Goal: Information Seeking & Learning: Learn about a topic

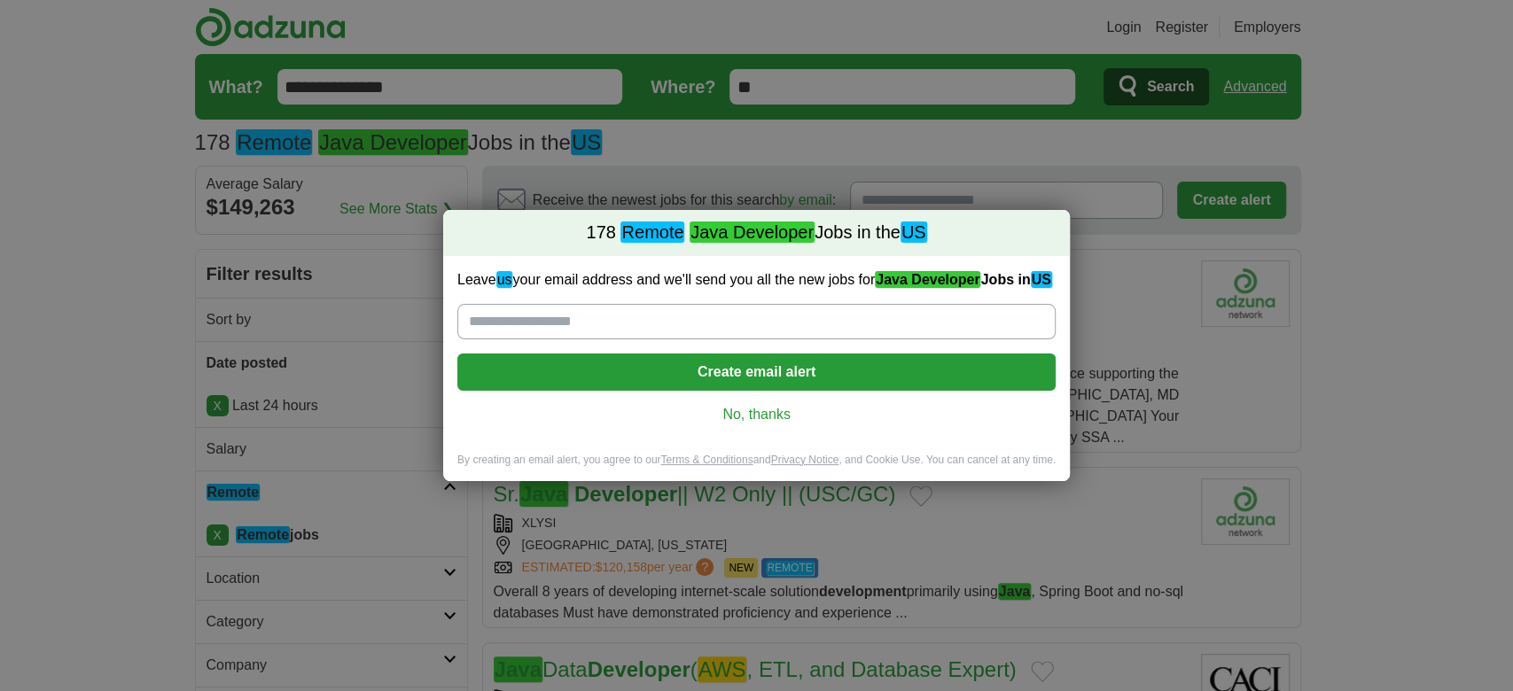
click at [774, 422] on link "No, thanks" at bounding box center [756, 414] width 570 height 19
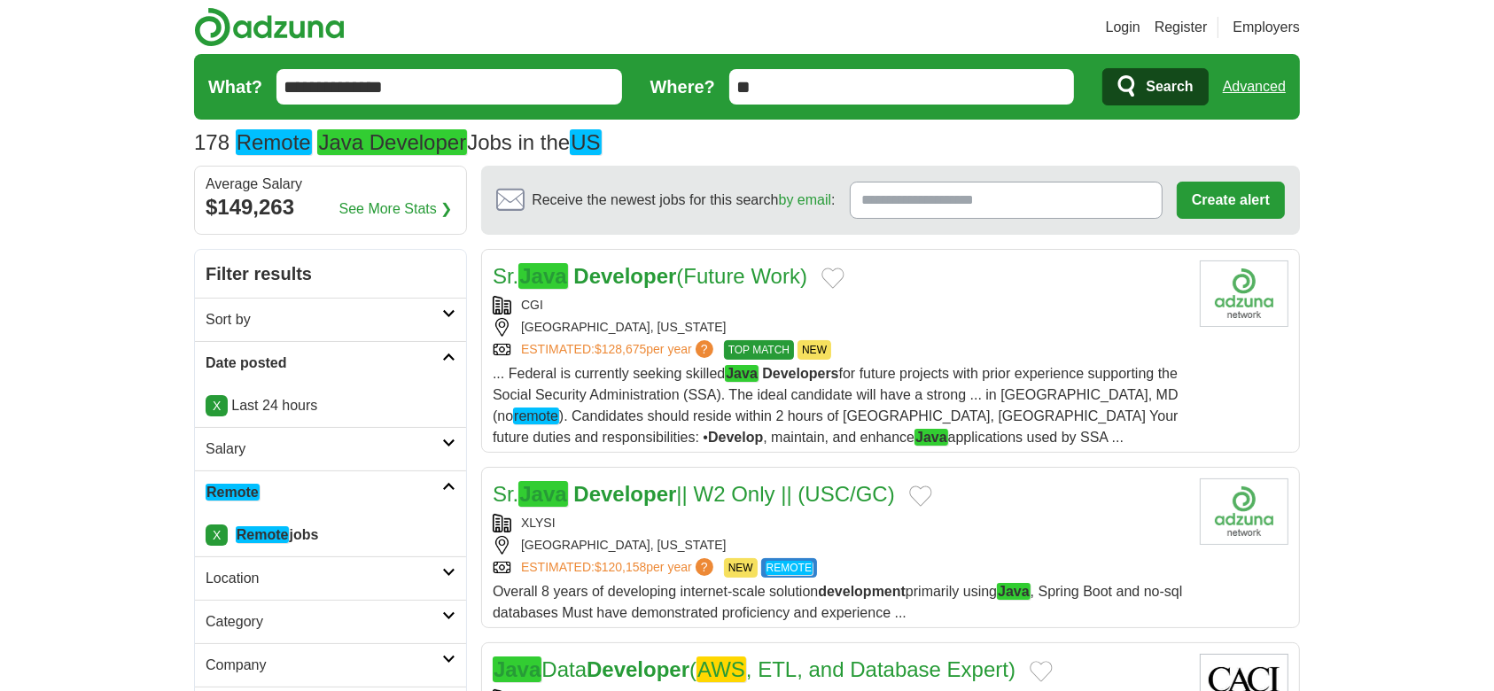
click at [246, 484] on em "Remote" at bounding box center [233, 492] width 54 height 17
click at [246, 484] on em "Remote" at bounding box center [231, 492] width 51 height 17
click at [436, 307] on link "Sort by" at bounding box center [330, 319] width 271 height 43
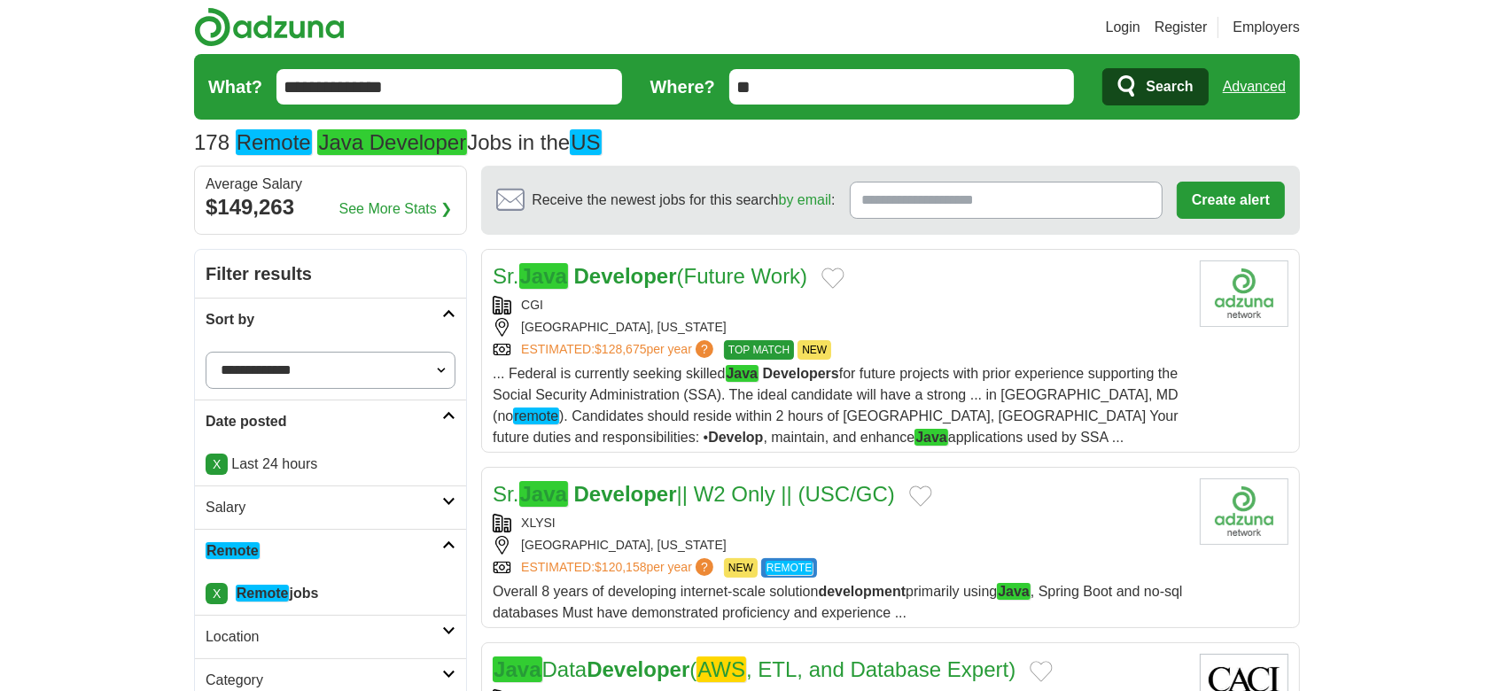
click at [349, 369] on select "**********" at bounding box center [331, 370] width 250 height 37
click at [206, 352] on select "**********" at bounding box center [331, 370] width 250 height 37
click at [195, 328] on link "Sort by" at bounding box center [330, 319] width 271 height 43
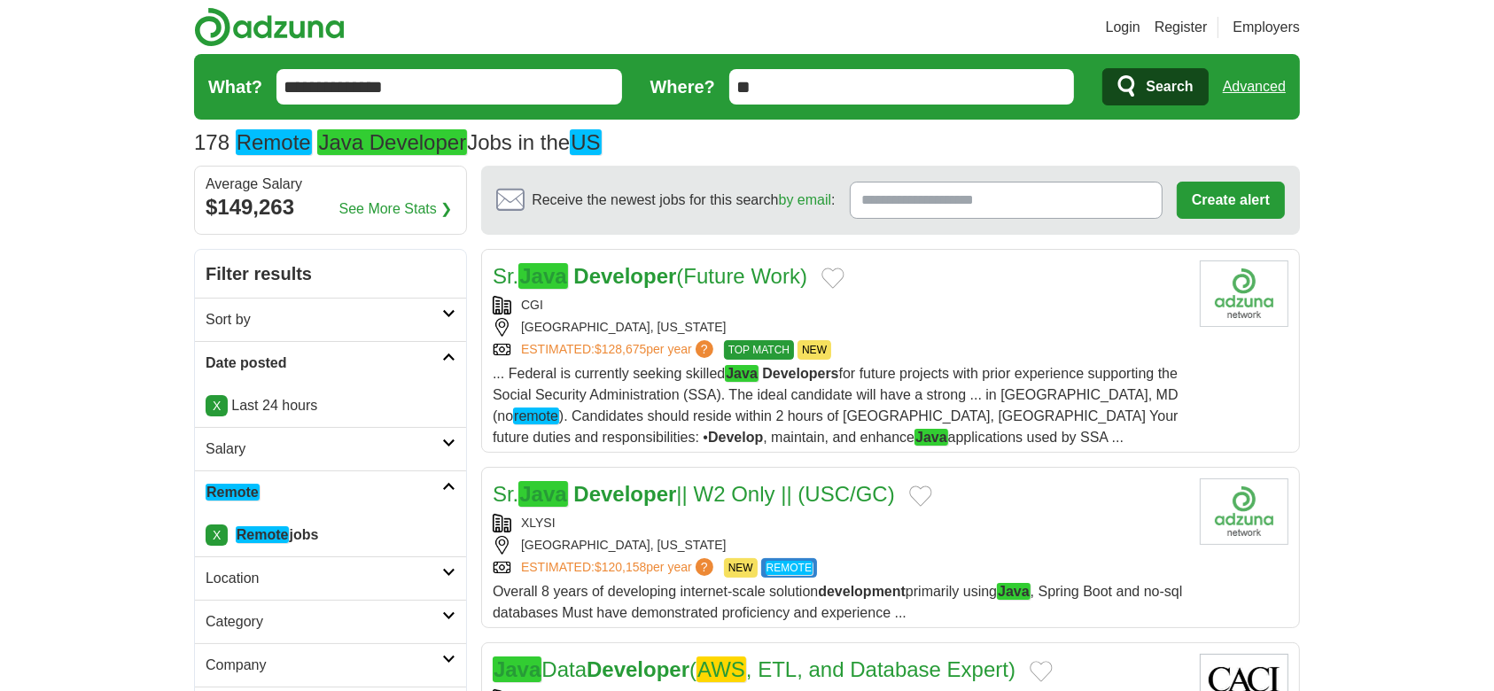
click at [590, 276] on strong "Developer" at bounding box center [624, 276] width 103 height 24
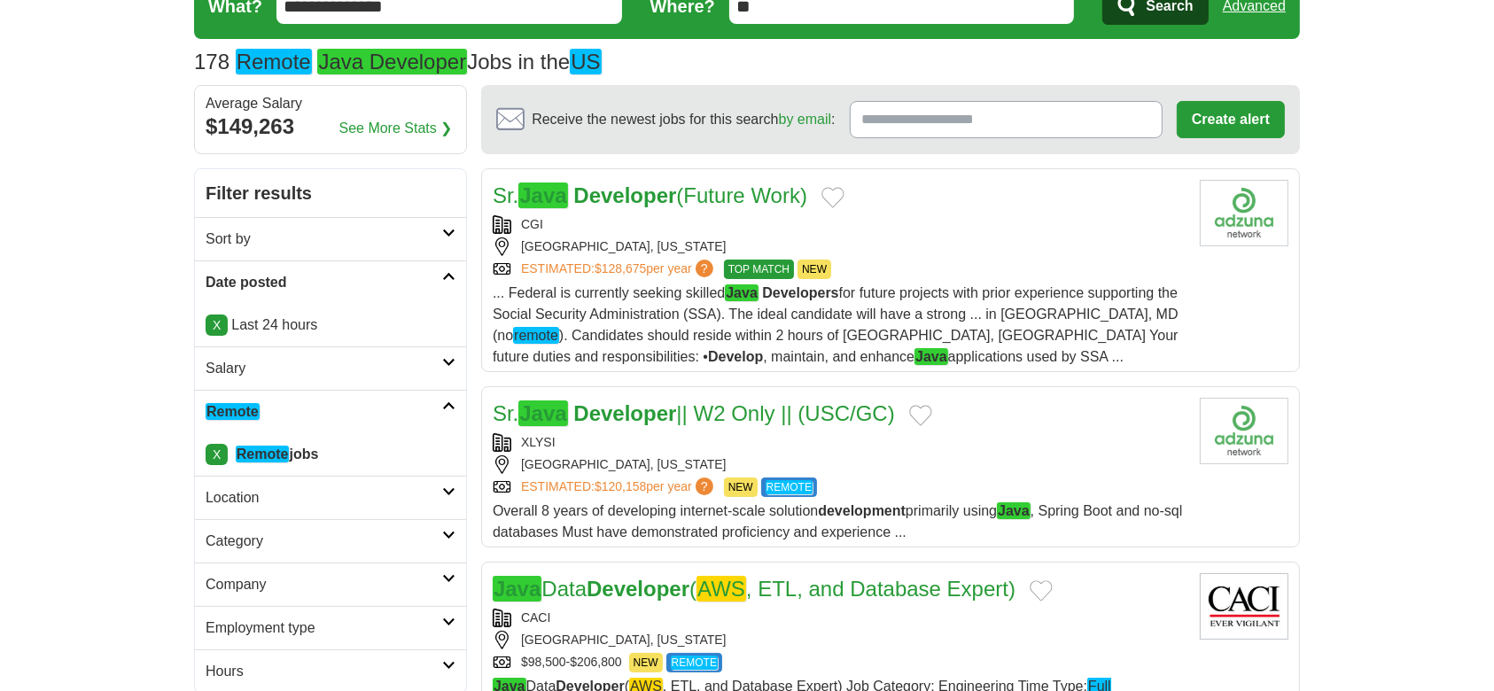
scroll to position [118, 0]
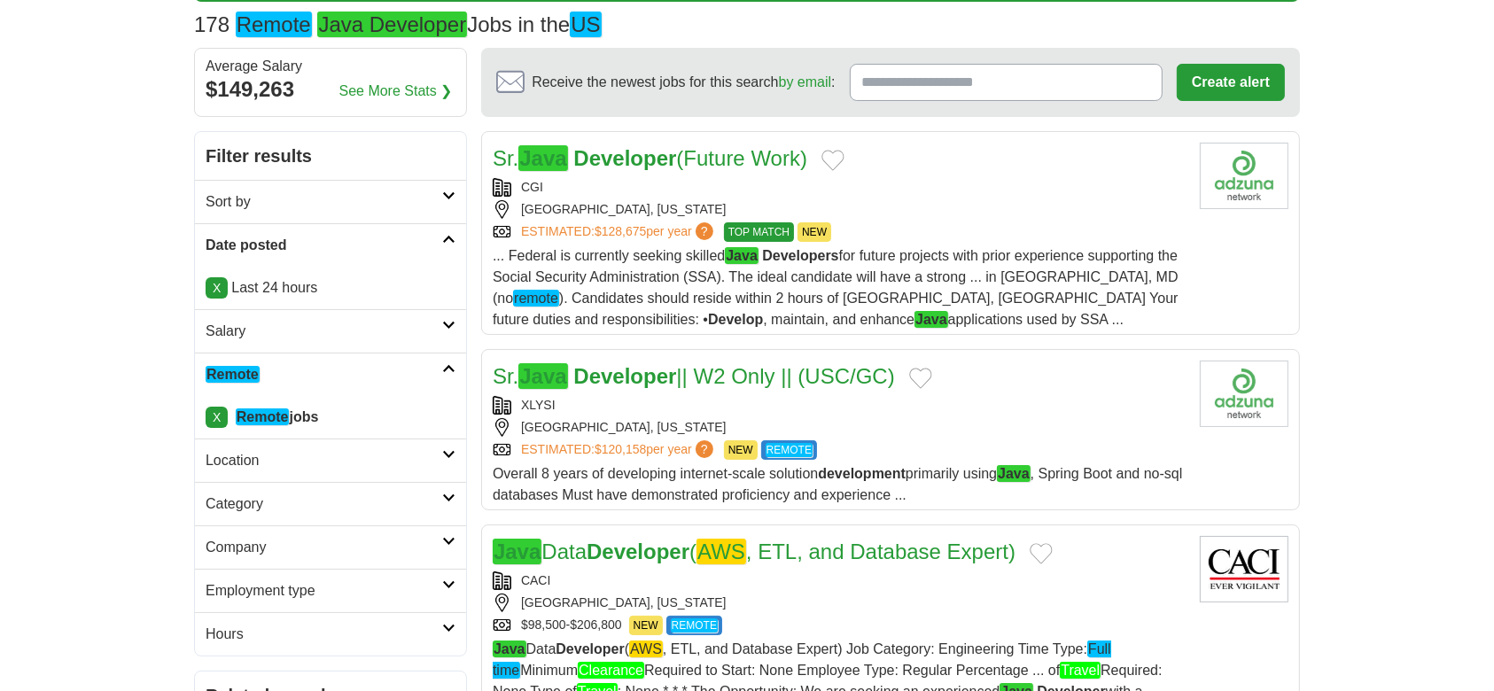
click at [676, 377] on strong "Developer" at bounding box center [624, 376] width 103 height 24
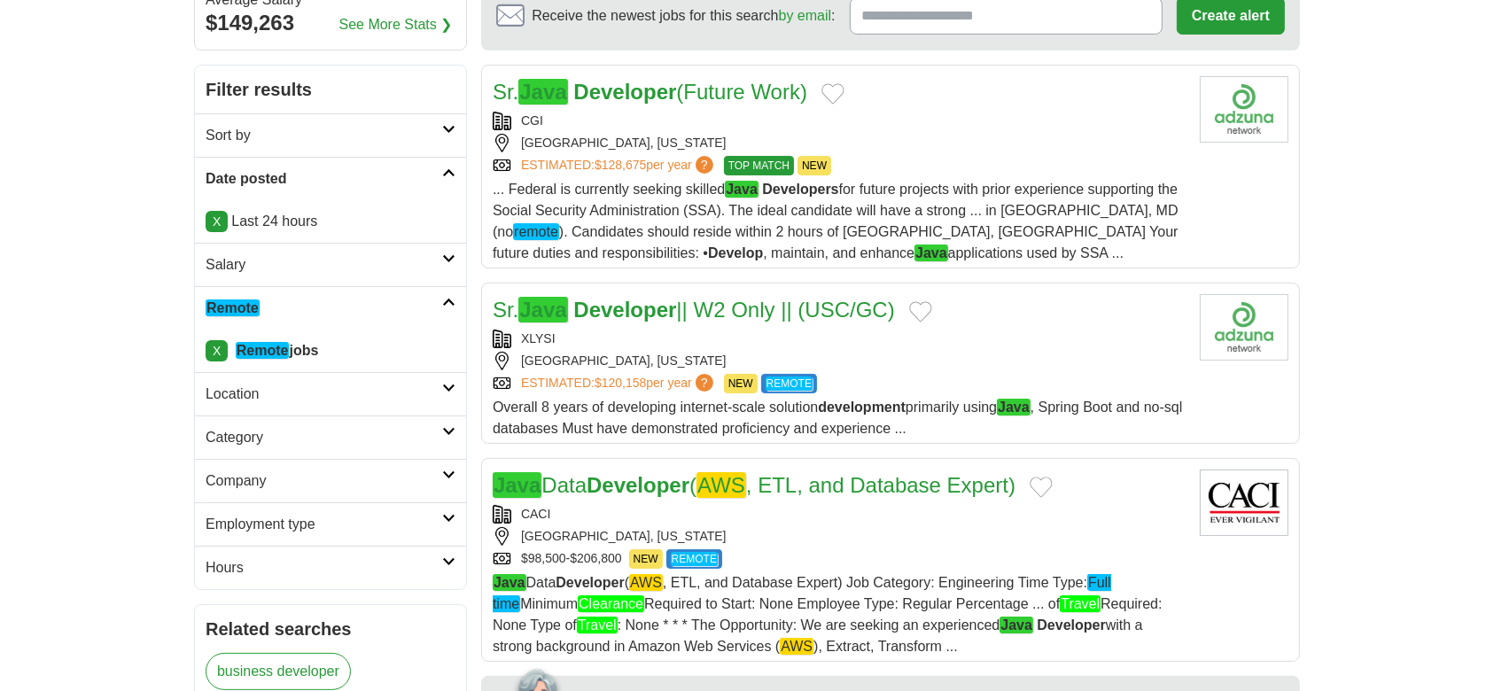
scroll to position [236, 0]
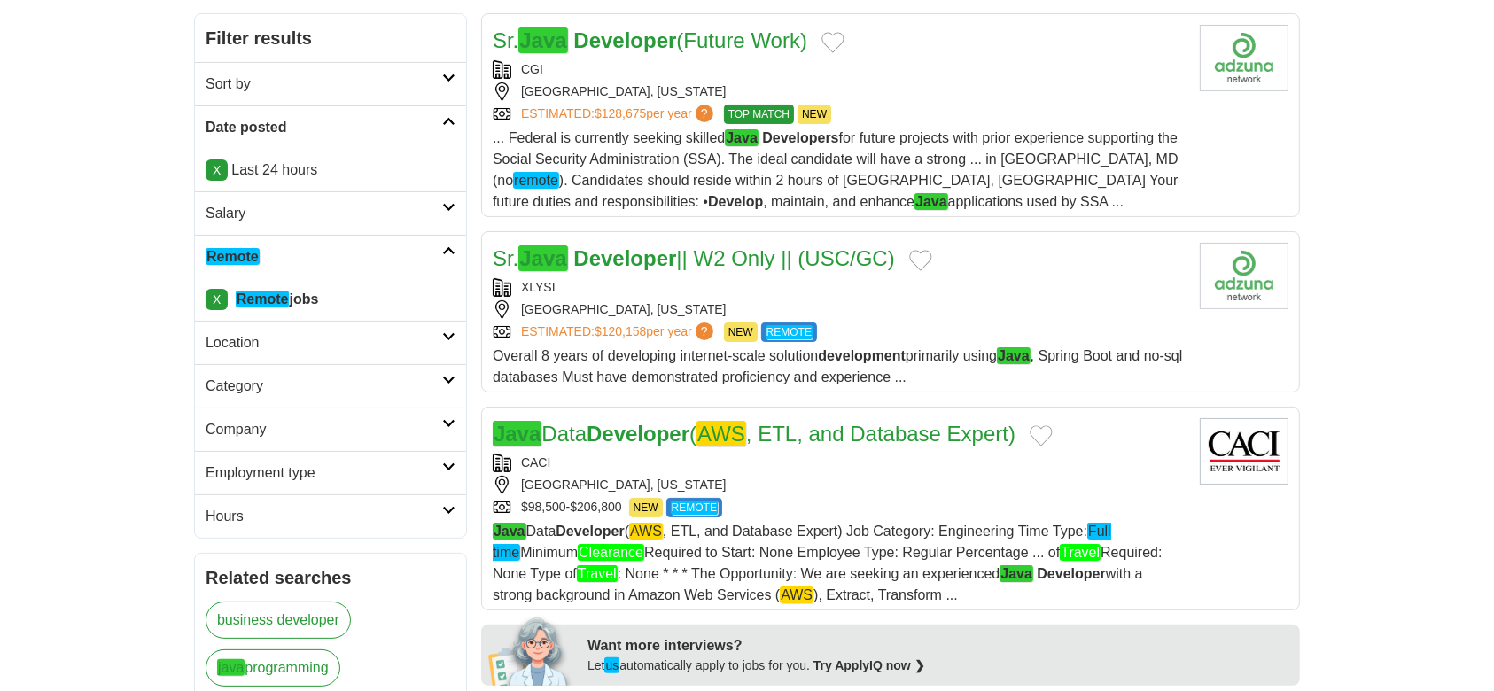
click at [613, 429] on strong "Developer" at bounding box center [638, 434] width 103 height 24
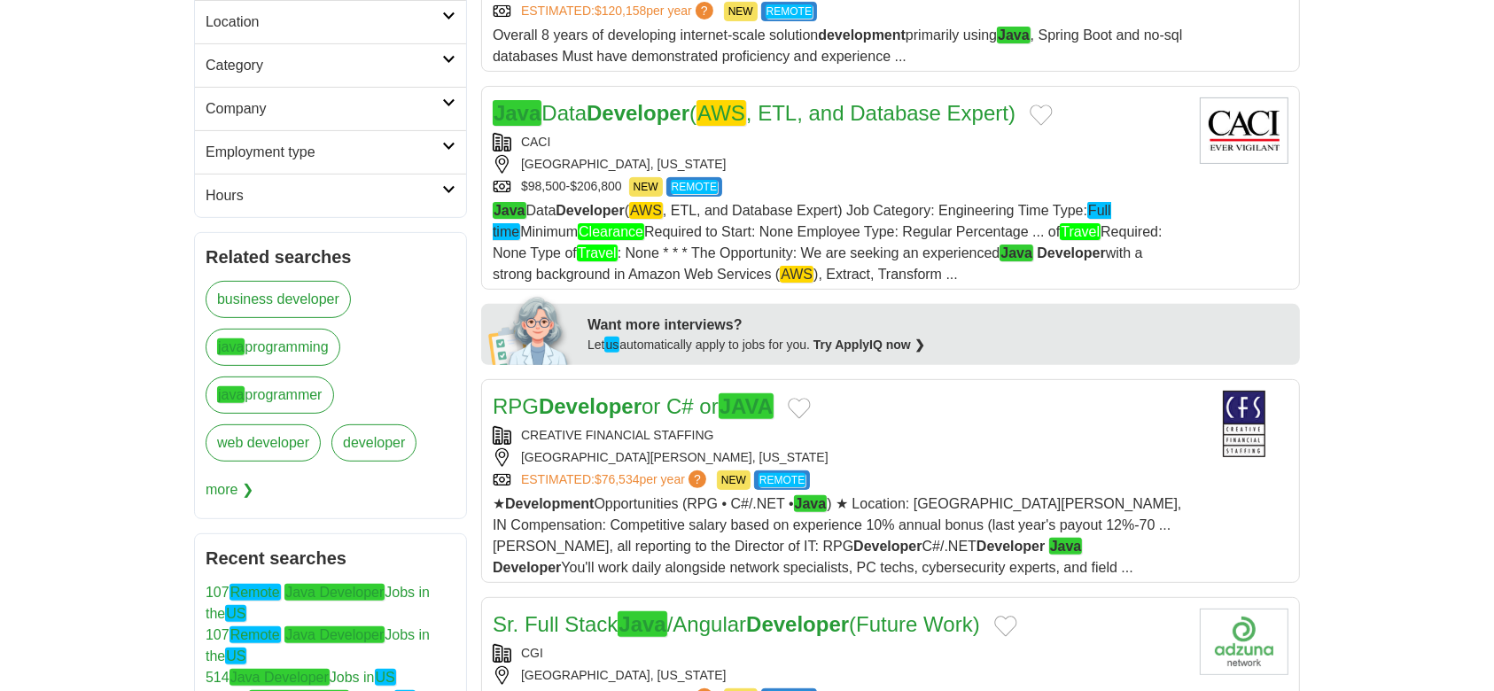
scroll to position [590, 0]
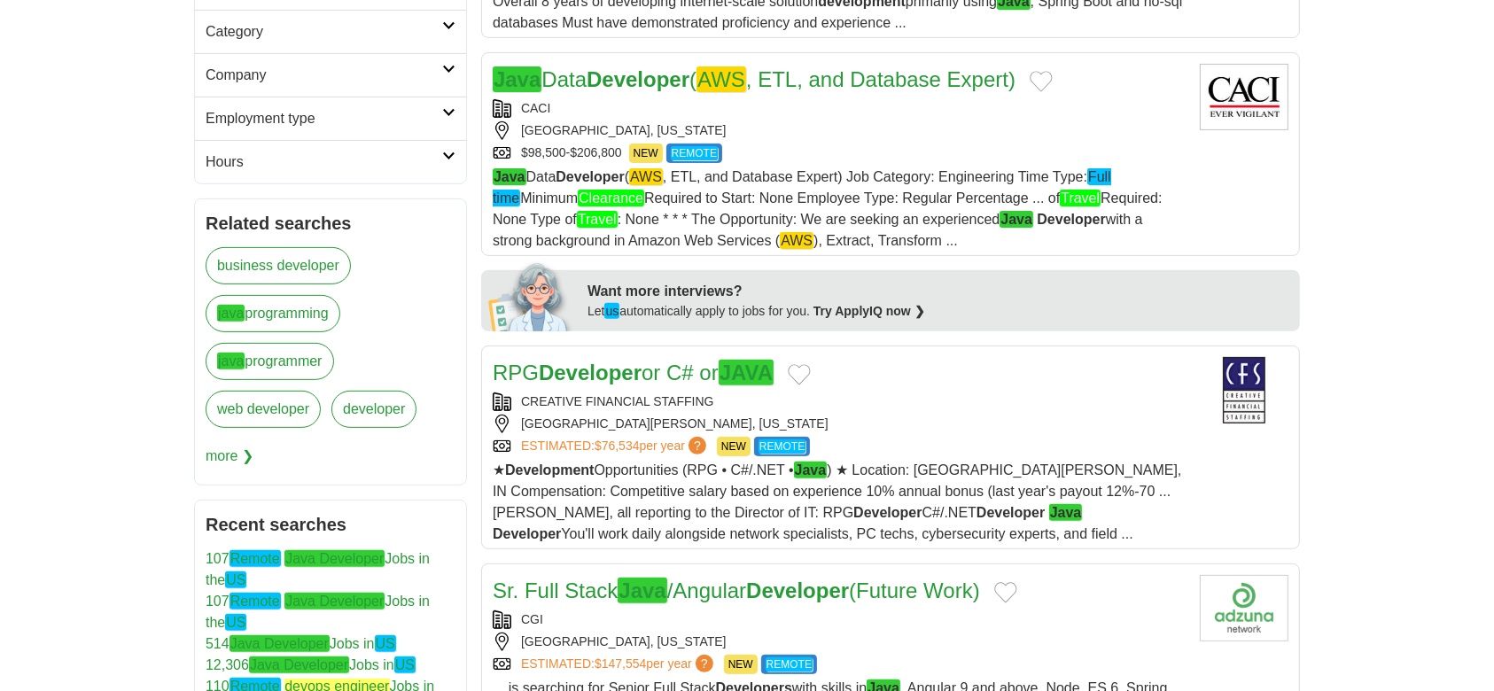
click at [615, 382] on strong "Developer" at bounding box center [590, 373] width 103 height 24
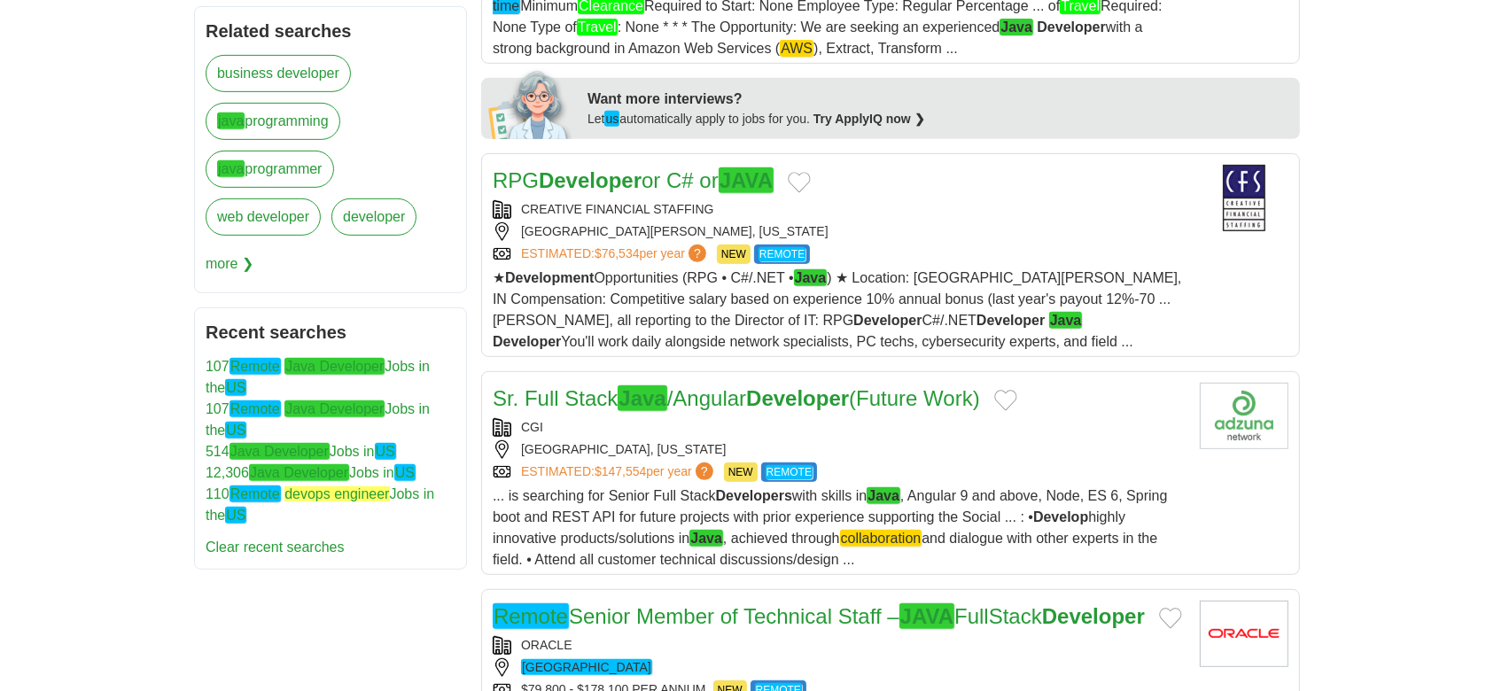
scroll to position [827, 0]
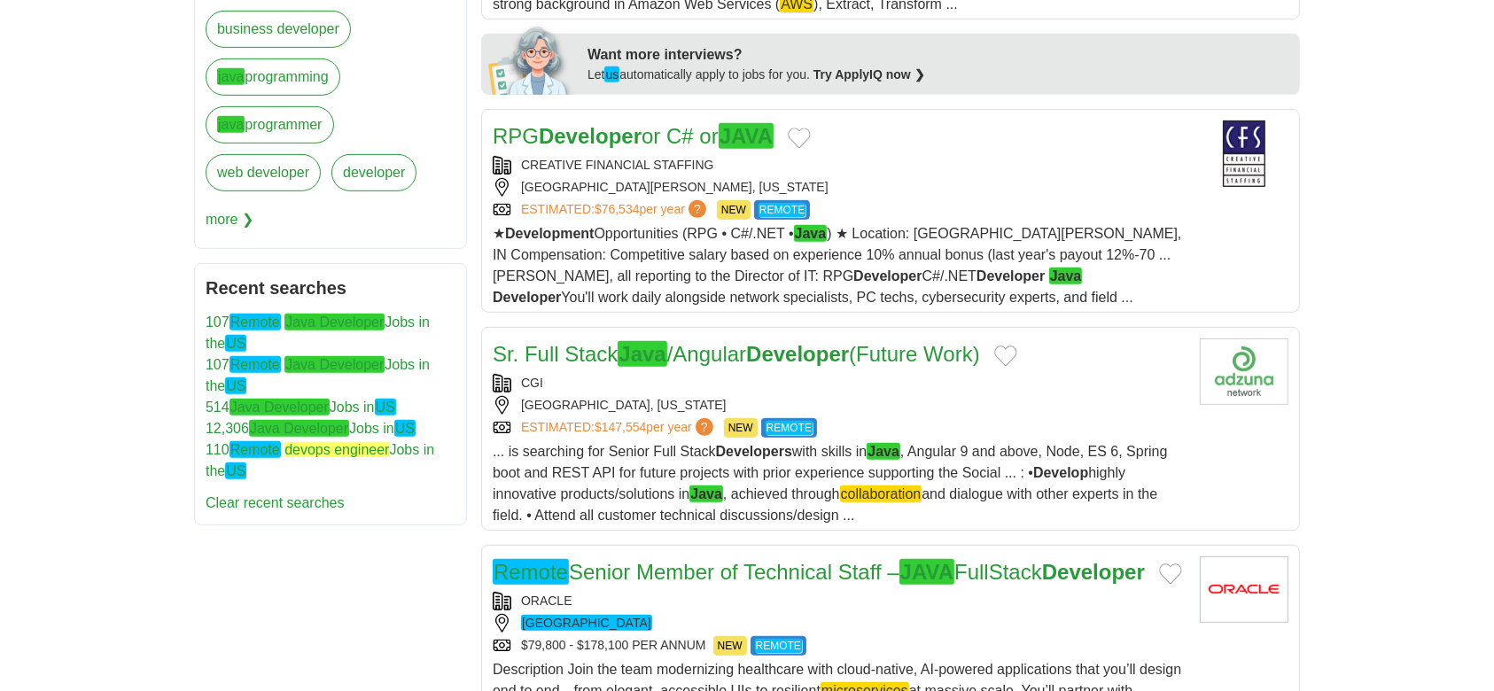
click at [626, 360] on em "Java" at bounding box center [642, 354] width 49 height 26
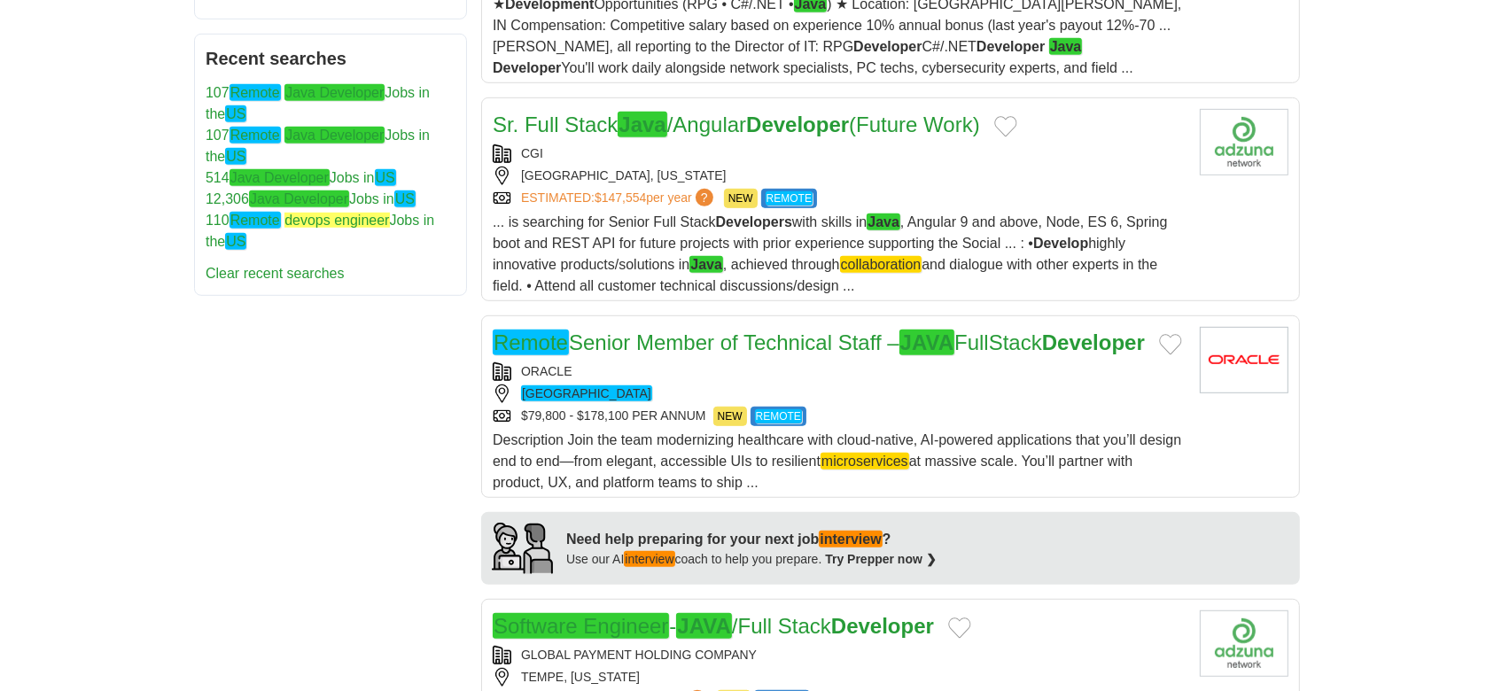
scroll to position [1063, 0]
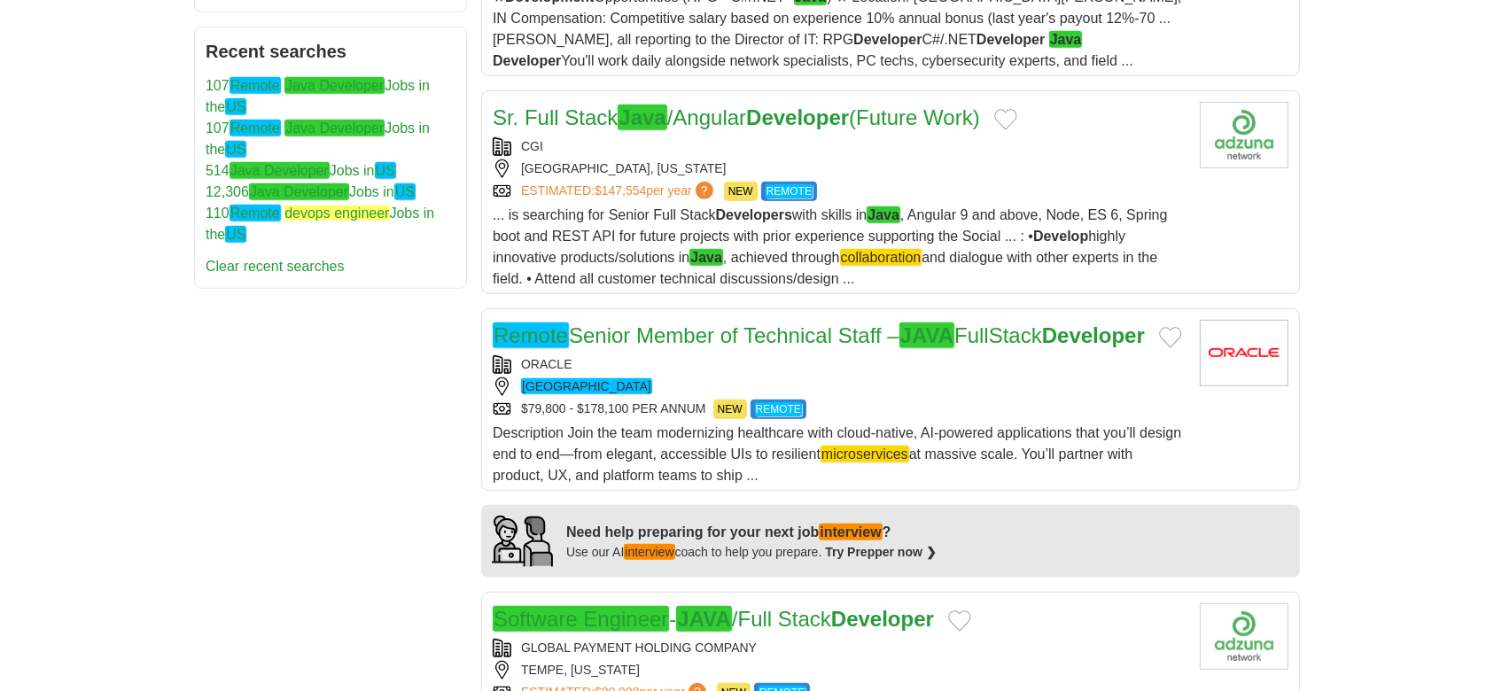
click at [623, 338] on link "Remote Senior Member of Technical Staff – JAVA FullStack Developer" at bounding box center [819, 336] width 652 height 26
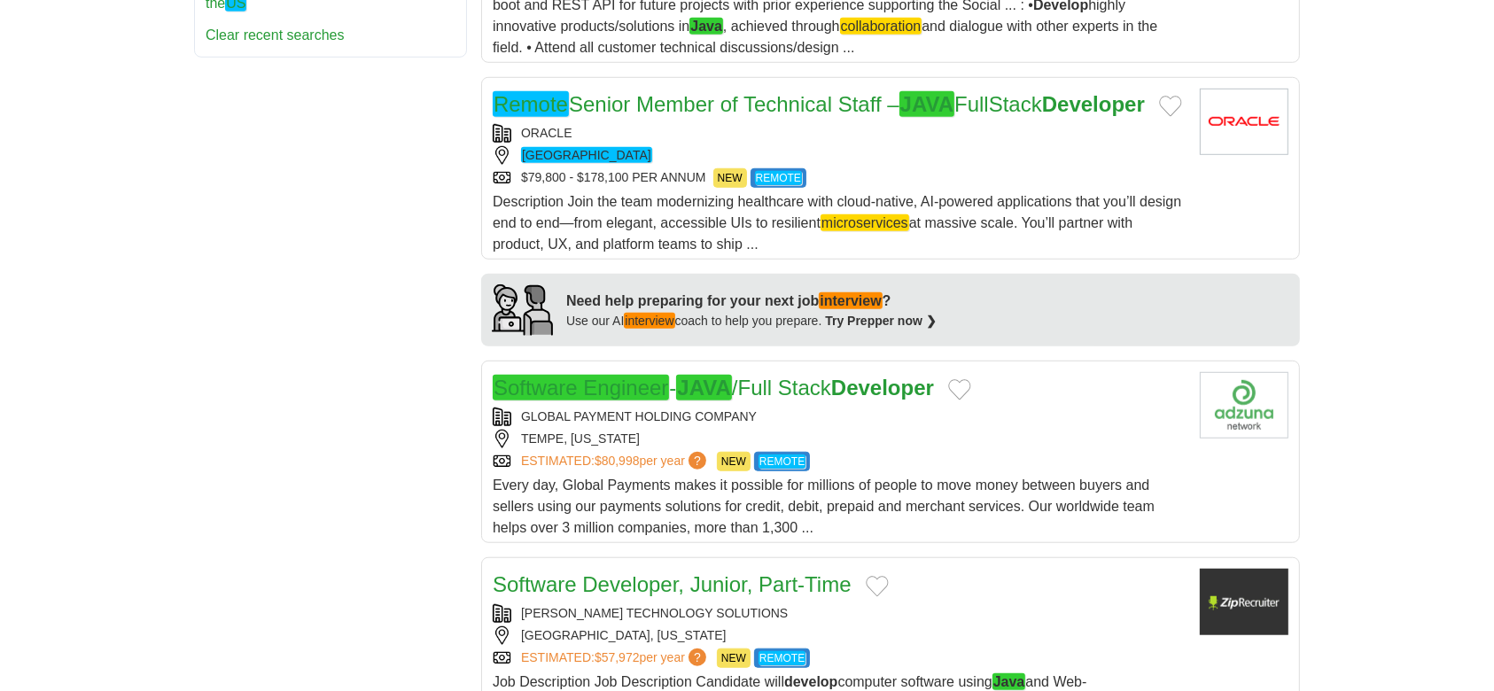
scroll to position [1299, 0]
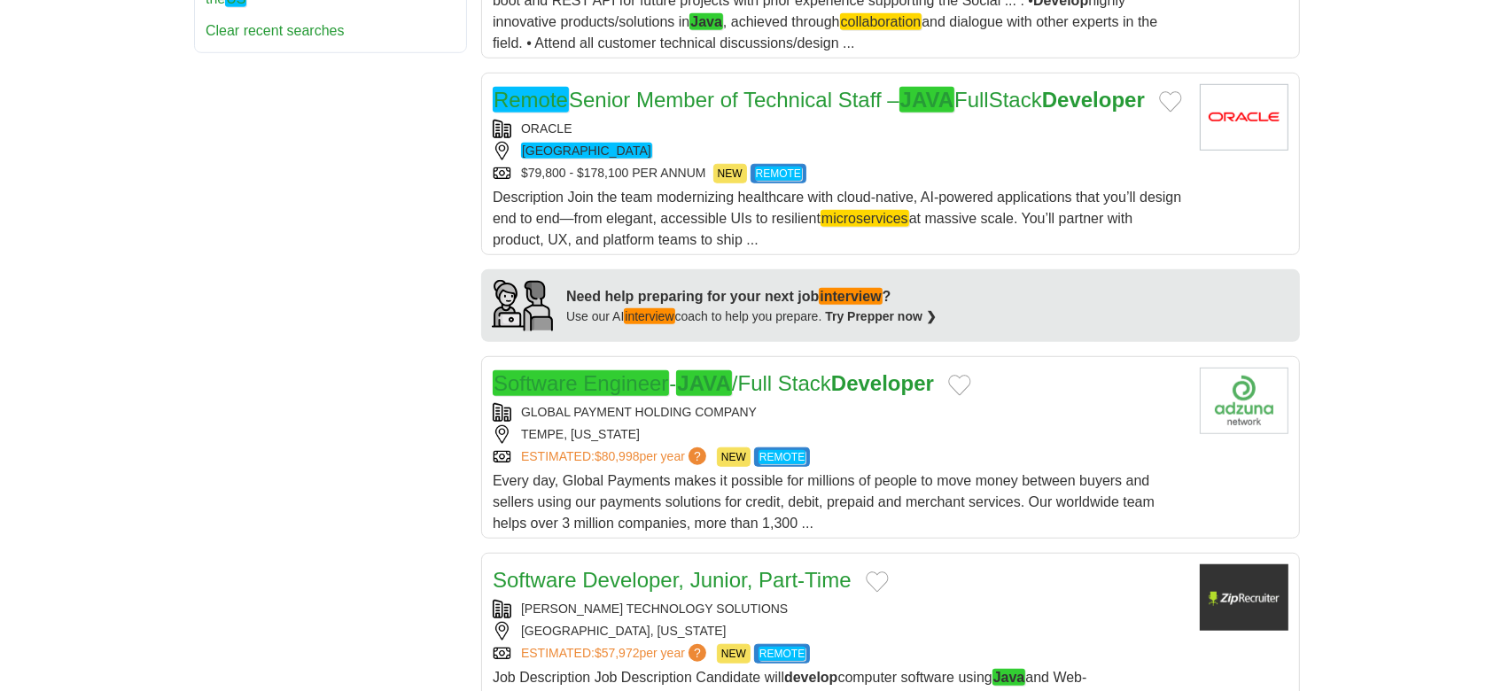
click at [630, 396] on em "Software Engineer" at bounding box center [581, 383] width 176 height 26
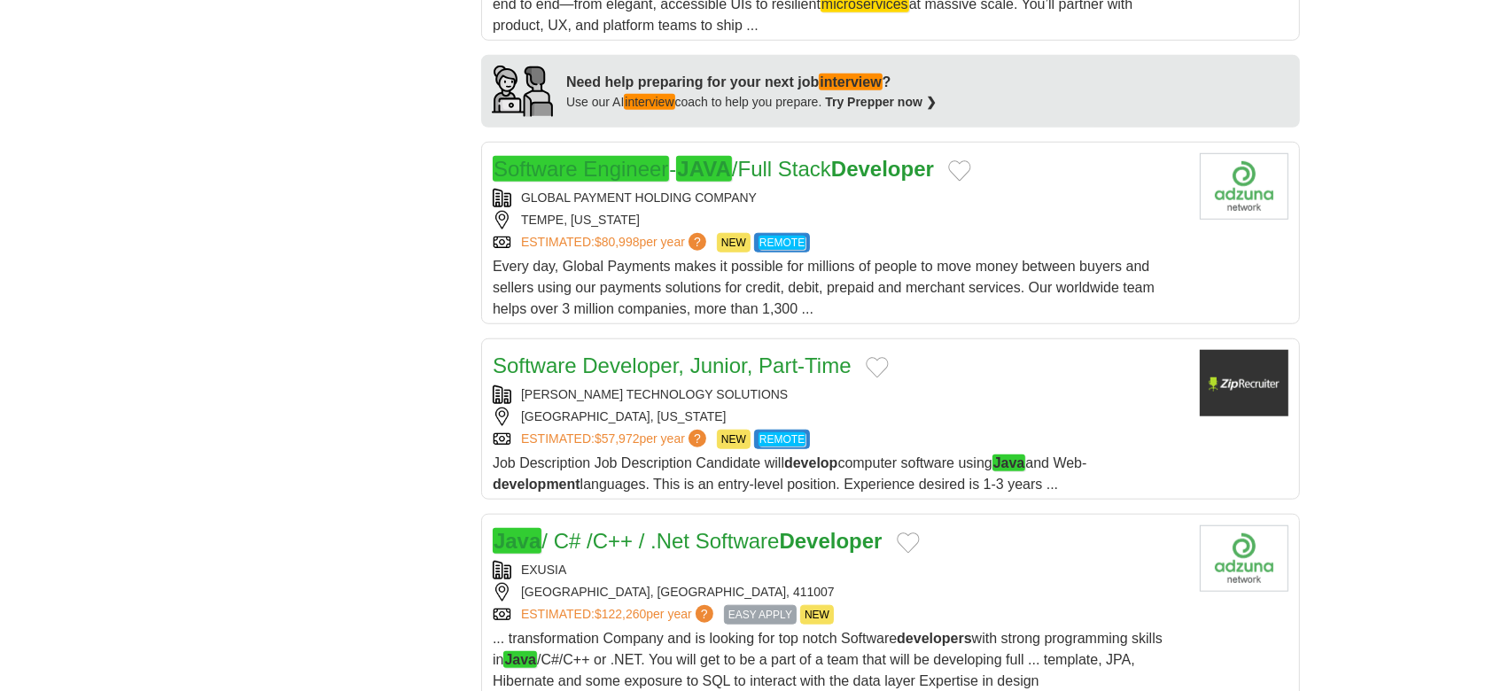
scroll to position [1536, 0]
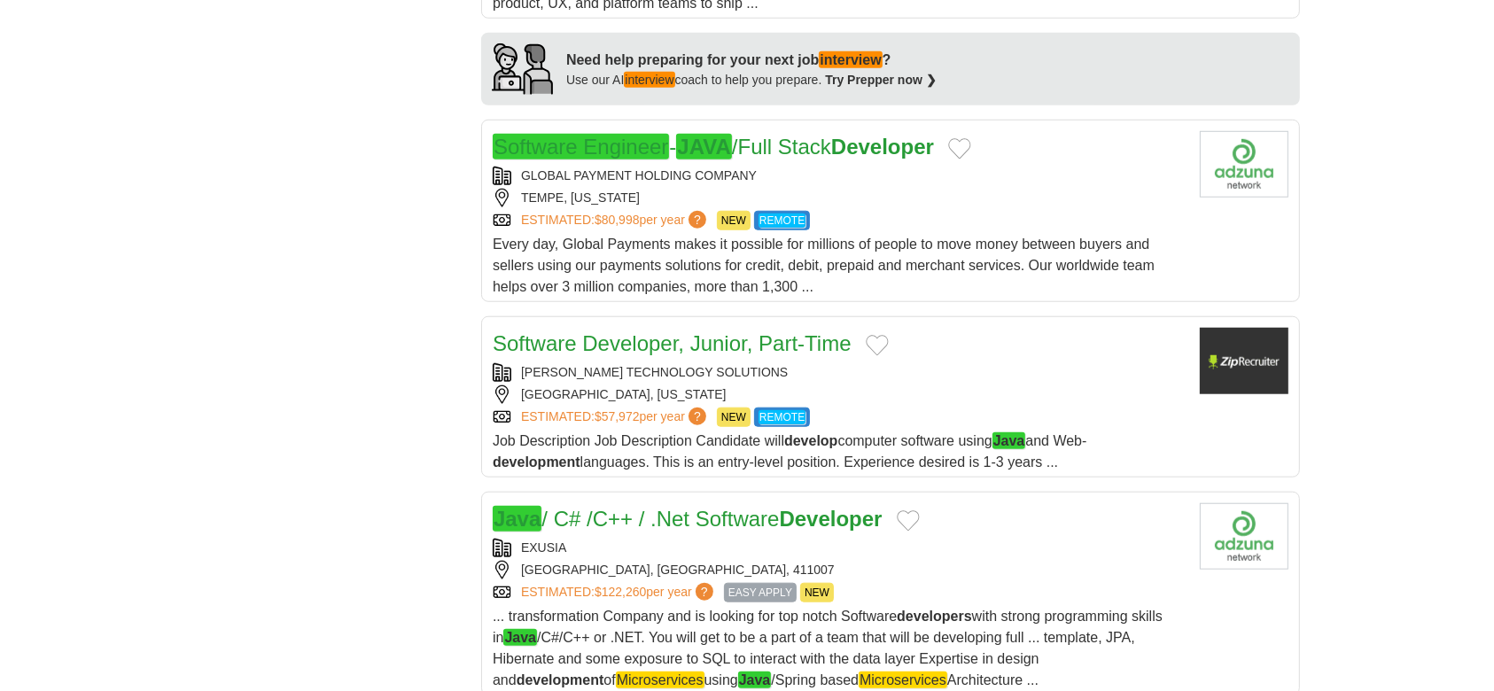
click at [761, 382] on div "[PERSON_NAME] TECHNOLOGY SOLUTIONS" at bounding box center [839, 372] width 693 height 19
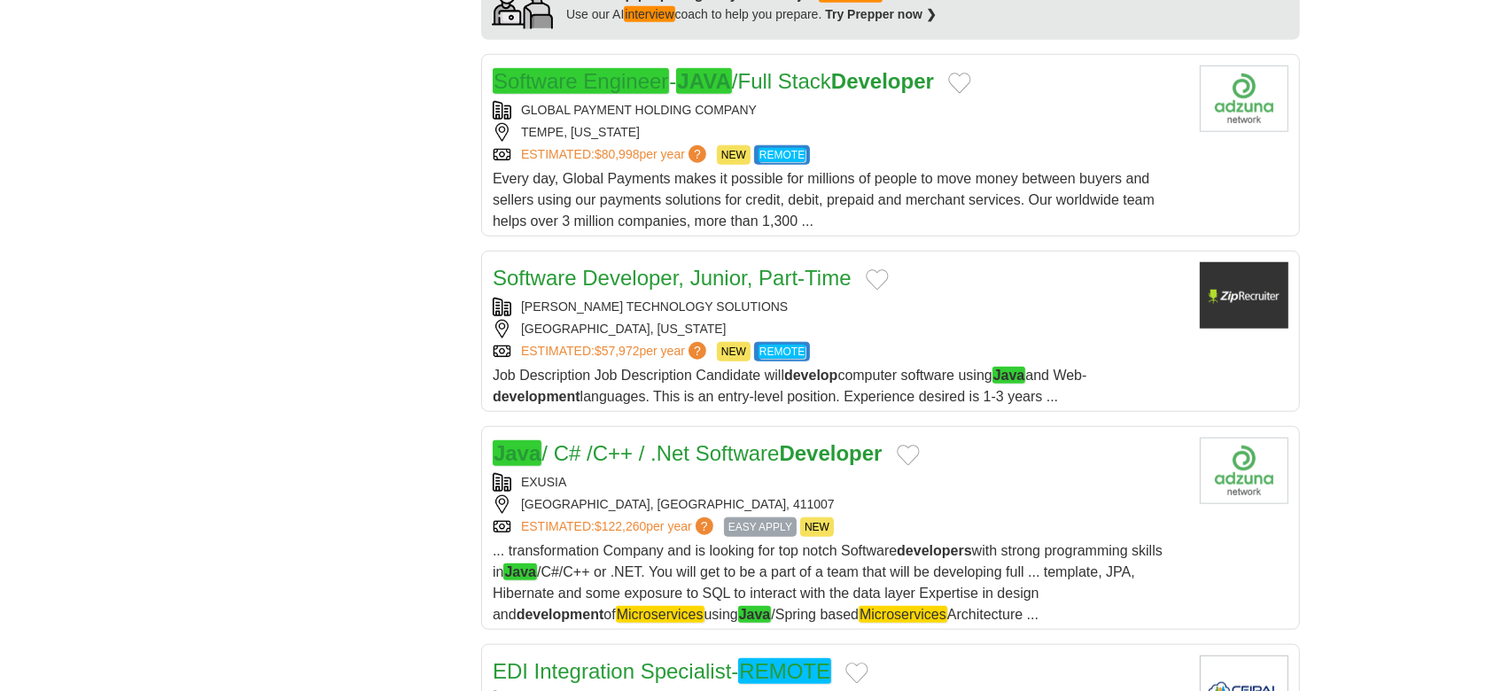
scroll to position [1653, 0]
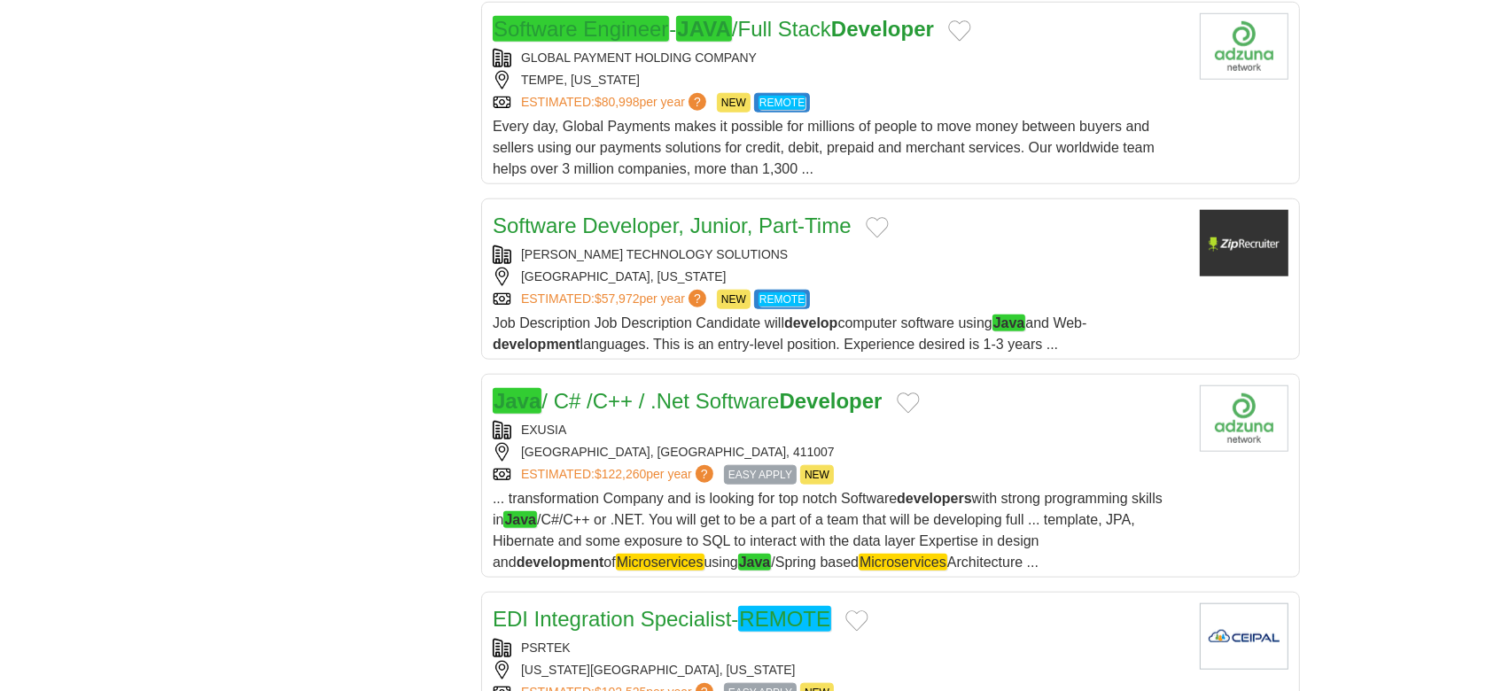
click at [704, 414] on link "Java / C# /C++ / .Net Software Developer" at bounding box center [688, 401] width 390 height 26
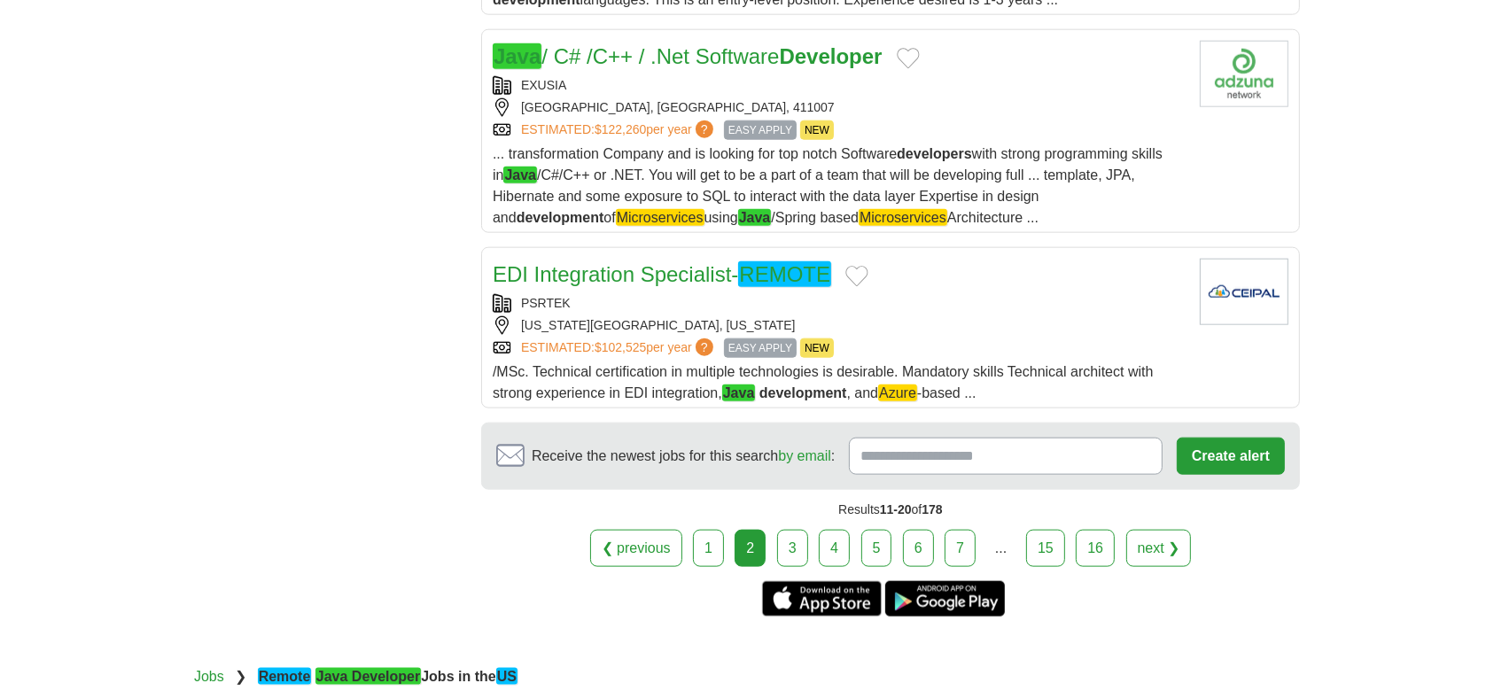
scroll to position [2127, 0]
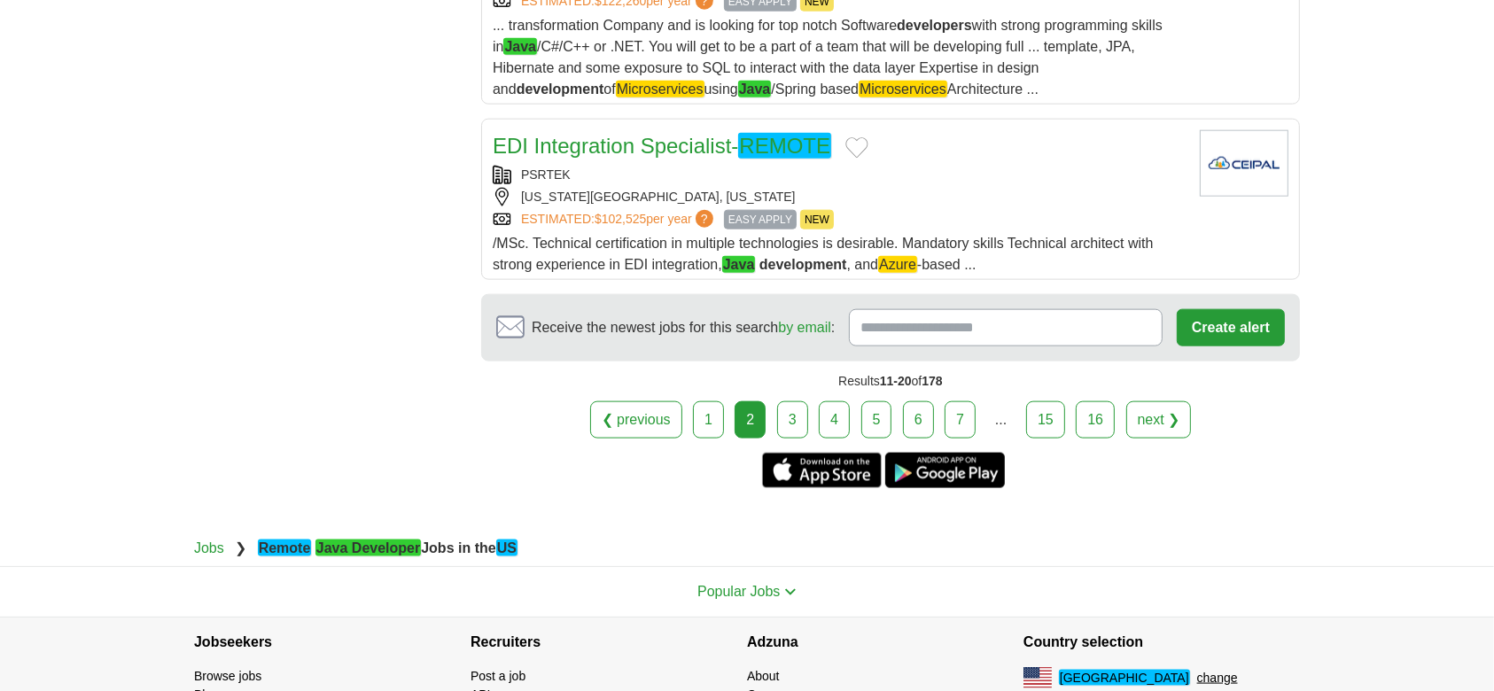
click at [799, 439] on link "3" at bounding box center [792, 419] width 31 height 37
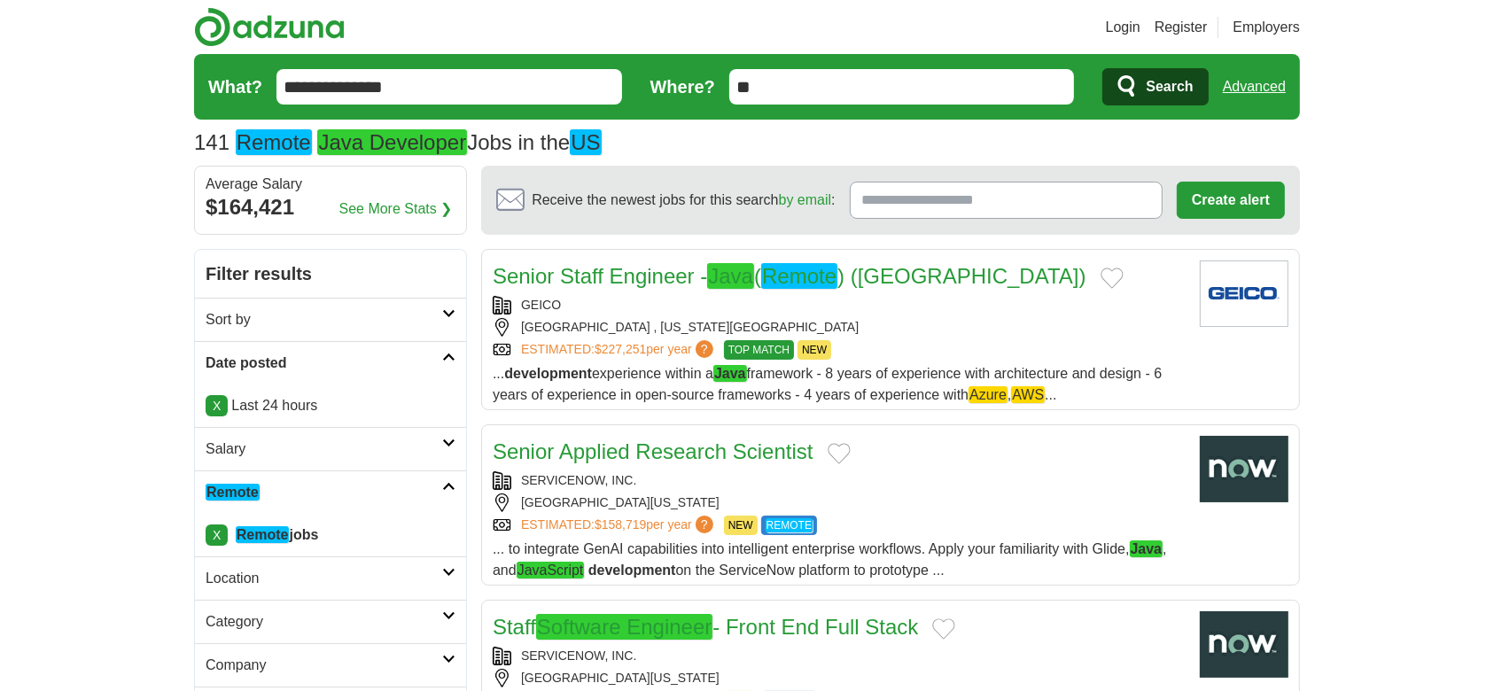
click at [614, 277] on link "Senior Staff Engineer - Java ( Remote ) (Seattle)" at bounding box center [790, 276] width 594 height 26
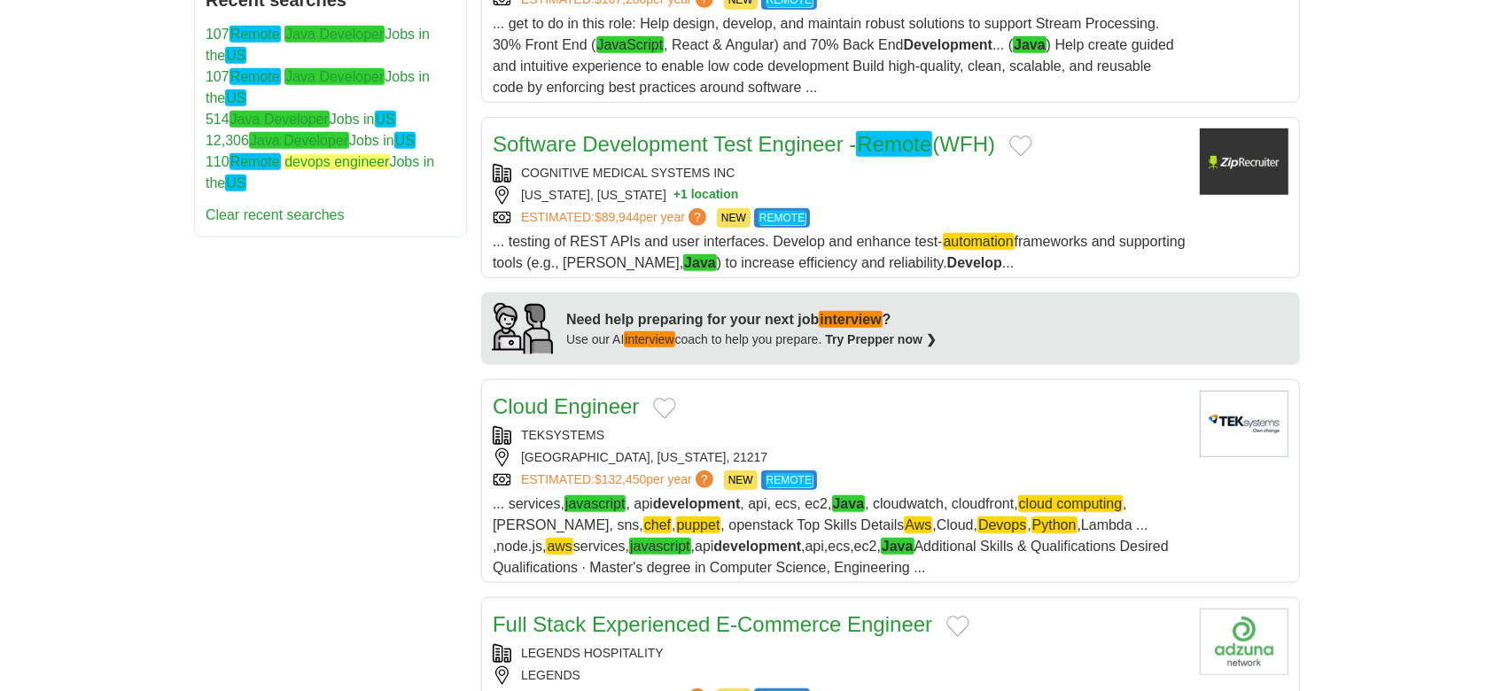
scroll to position [1181, 0]
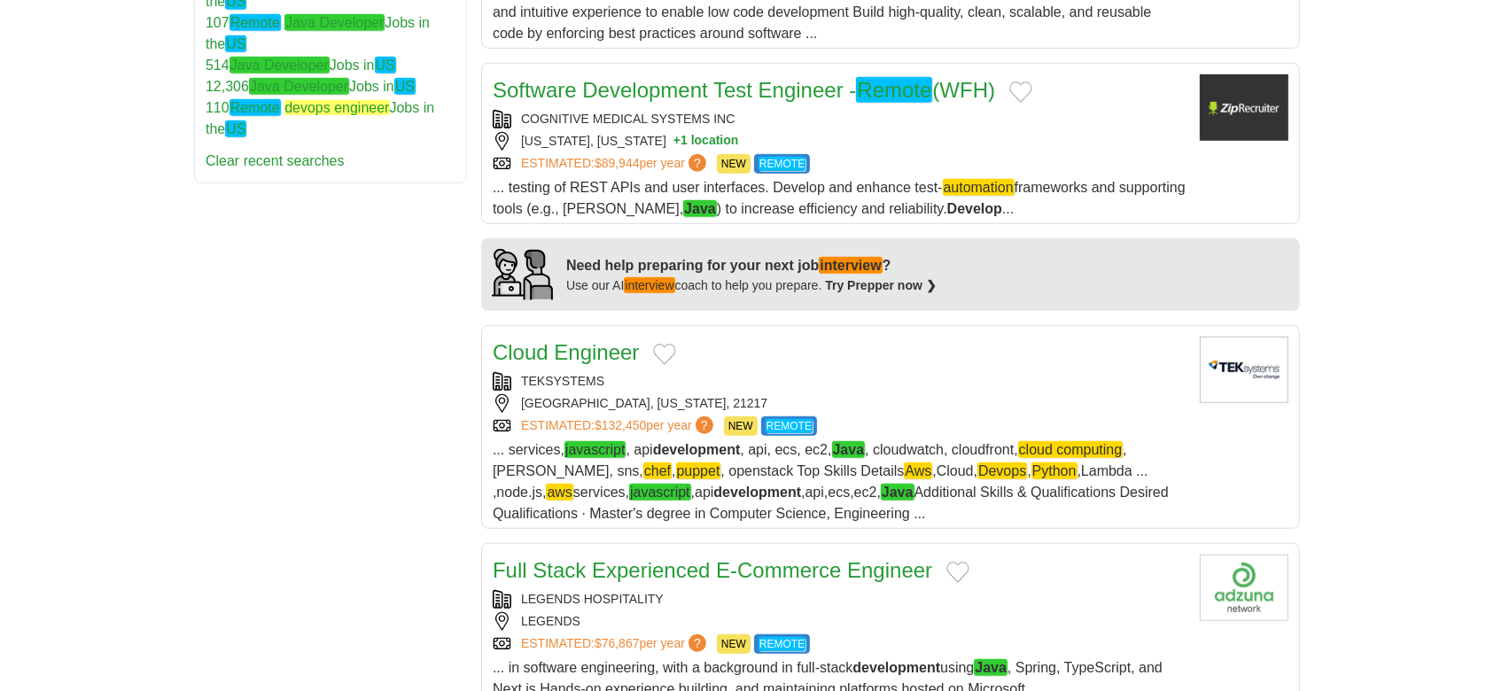
click at [572, 352] on link "Cloud Engineer" at bounding box center [566, 352] width 146 height 24
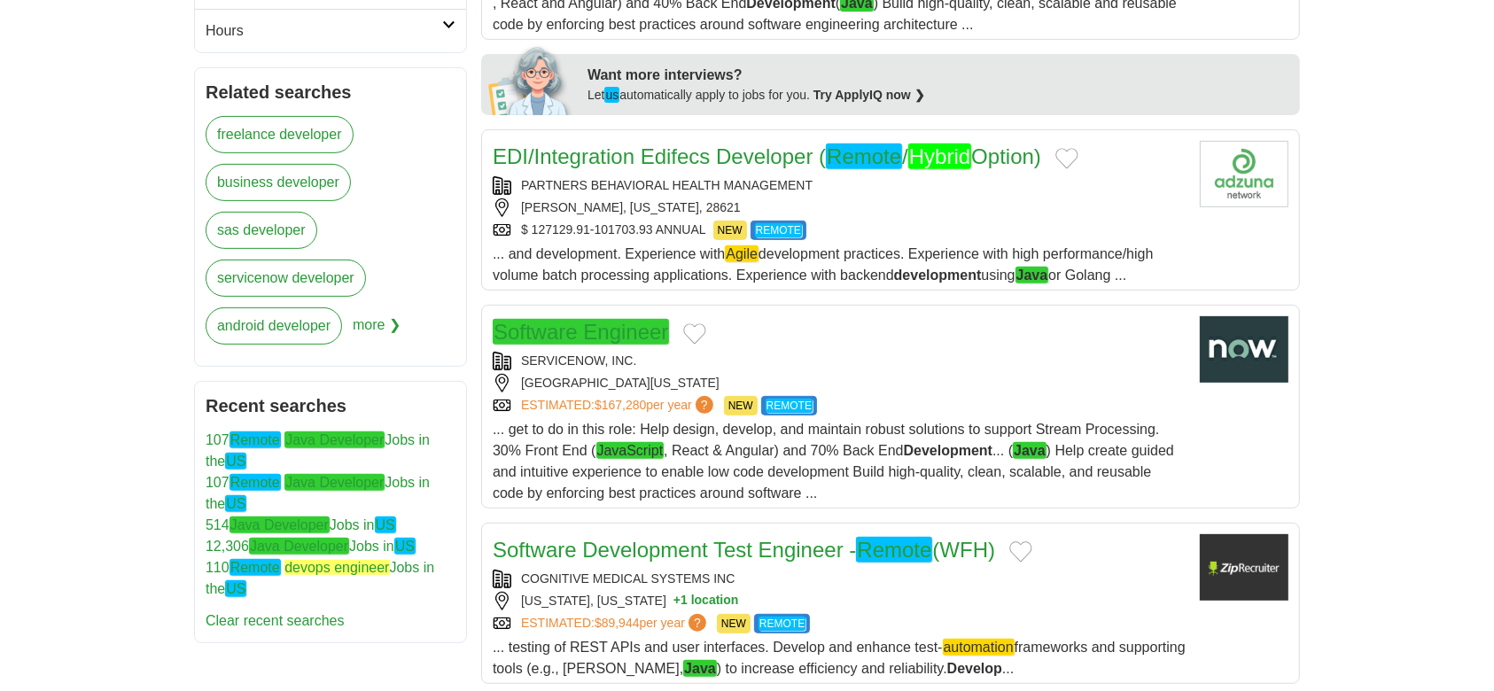
scroll to position [709, 0]
